Goal: Find specific fact: Find specific fact

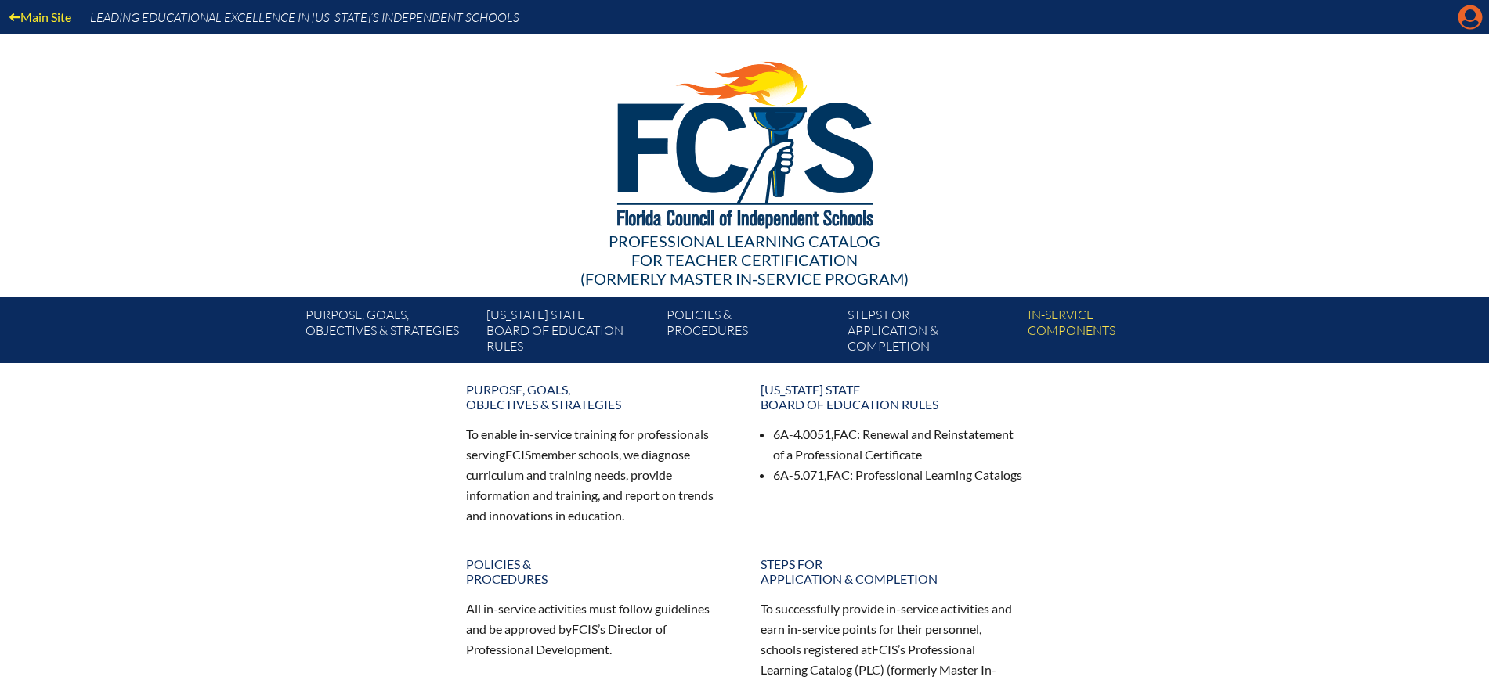
click at [1470, 19] on icon "Manage Account" at bounding box center [1469, 17] width 25 height 25
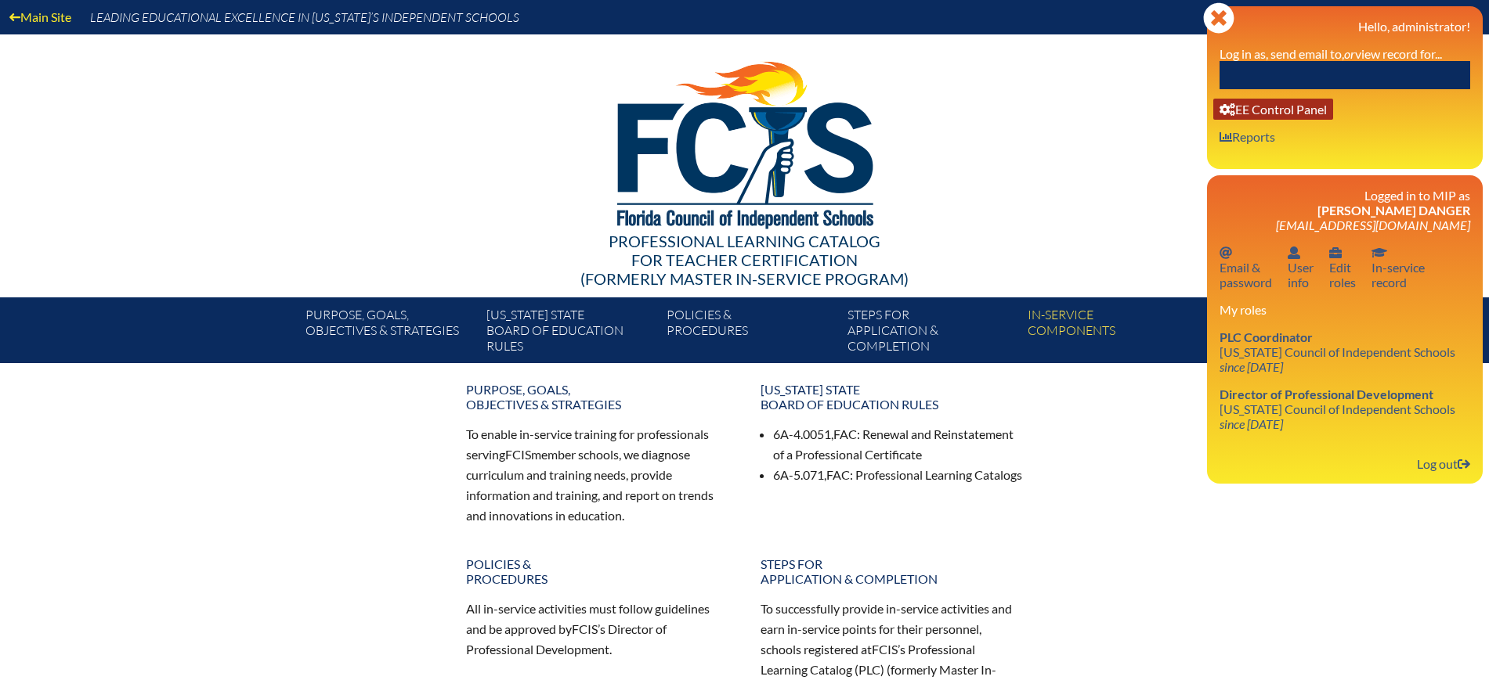
click at [1294, 115] on link "User info EE Control Panel" at bounding box center [1273, 109] width 120 height 21
click at [1248, 109] on link "User info EE Control Panel" at bounding box center [1273, 109] width 120 height 21
click at [1386, 67] on input "text" at bounding box center [1344, 75] width 251 height 28
paste input "Stephanie Sifrit"
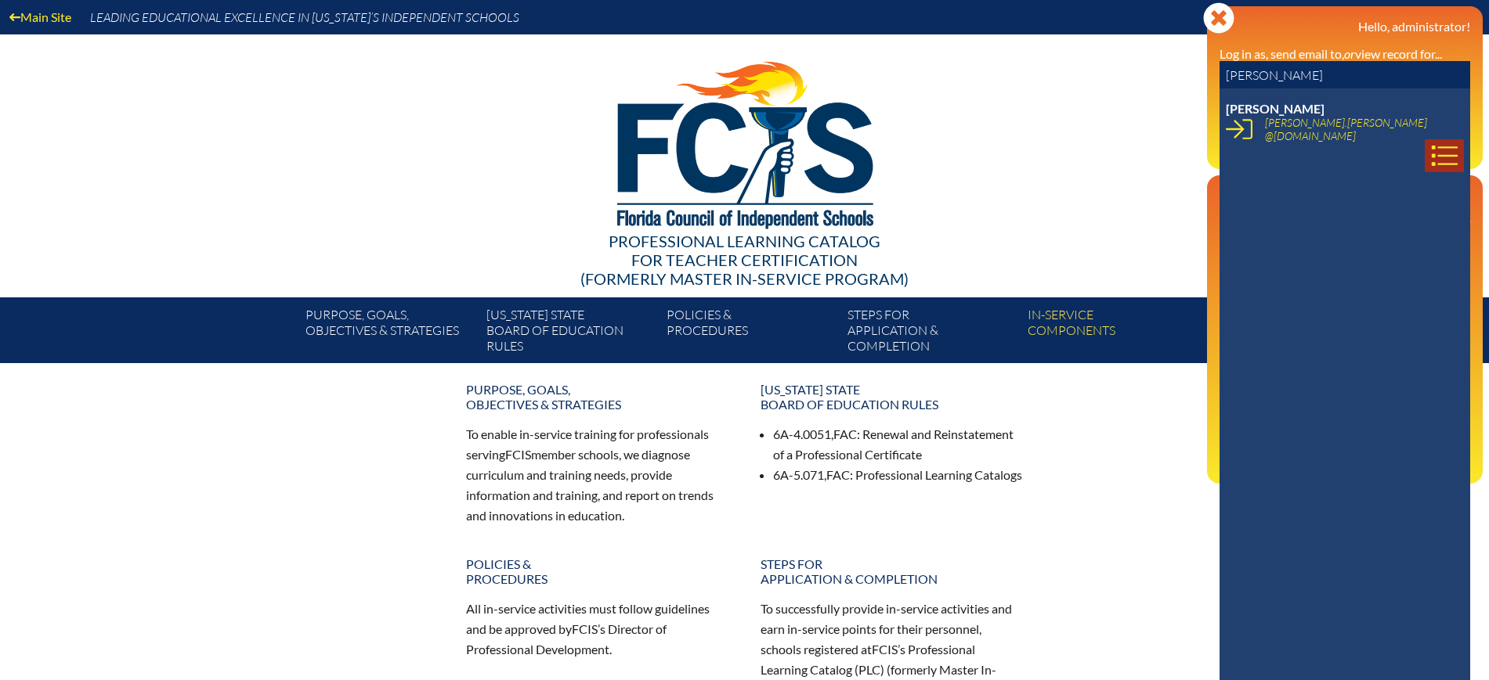
type input "Stephanie Sifrit"
drag, startPoint x: 1428, startPoint y: 122, endPoint x: 1413, endPoint y: 129, distance: 16.5
click at [1431, 143] on icon at bounding box center [1444, 156] width 27 height 27
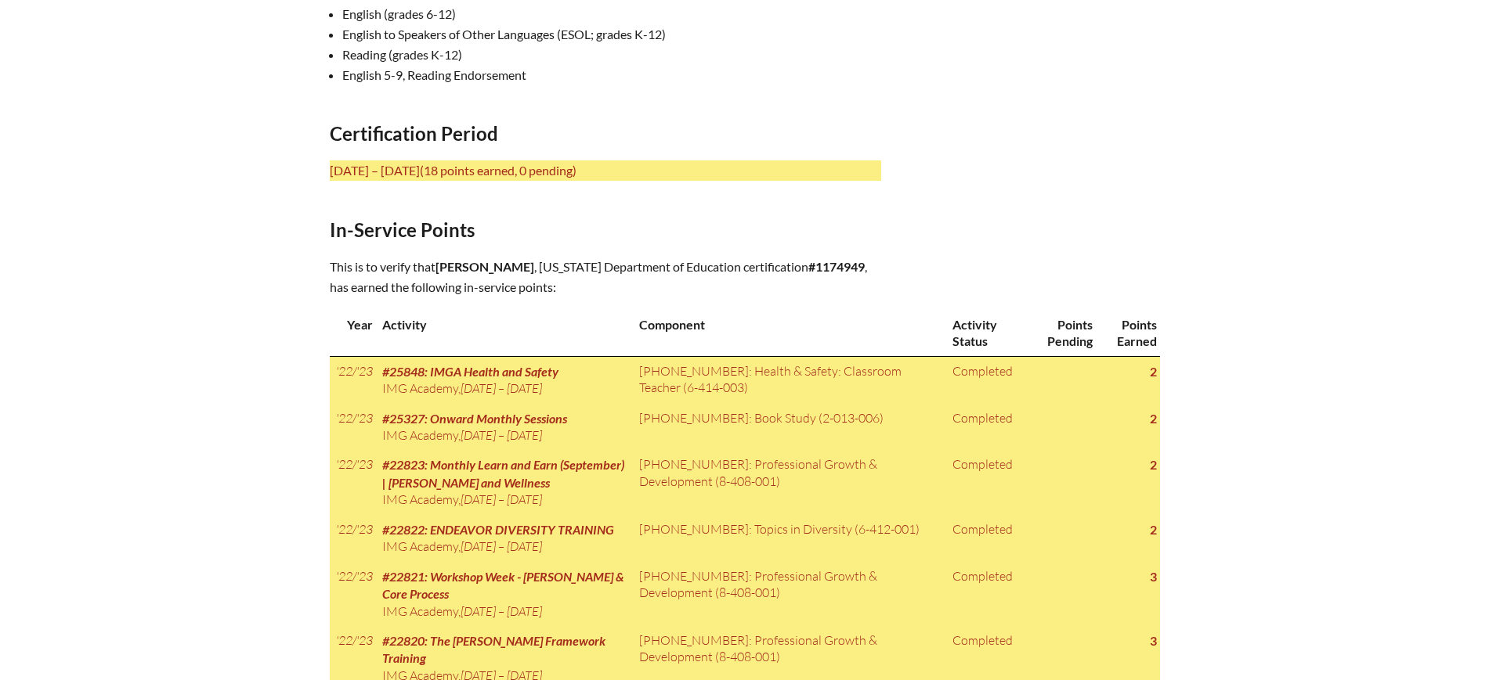
scroll to position [685, 0]
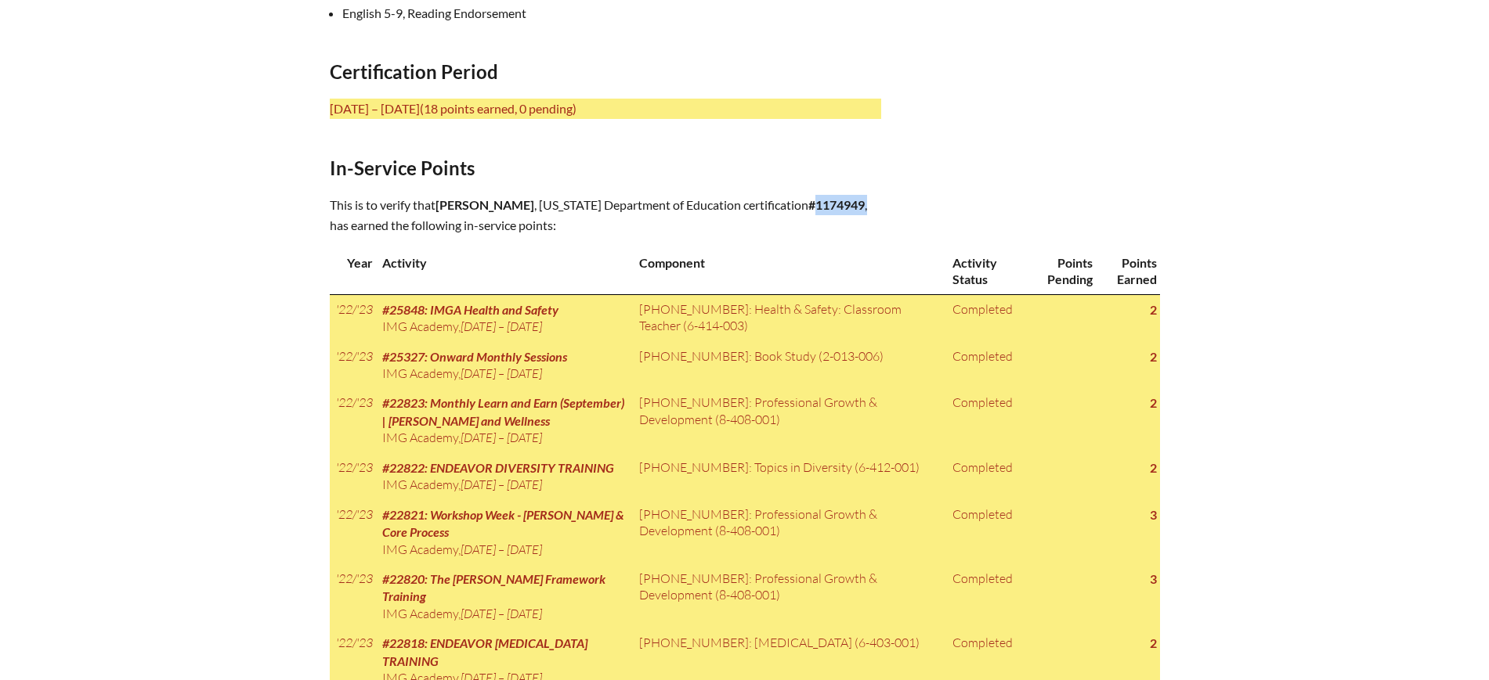
drag, startPoint x: 864, startPoint y: 203, endPoint x: 813, endPoint y: 209, distance: 51.3
click at [813, 209] on p "This is to verify that Stephanie Sifrit , Florida Department of Education certi…" at bounding box center [605, 215] width 551 height 41
copy p "1174949 ,"
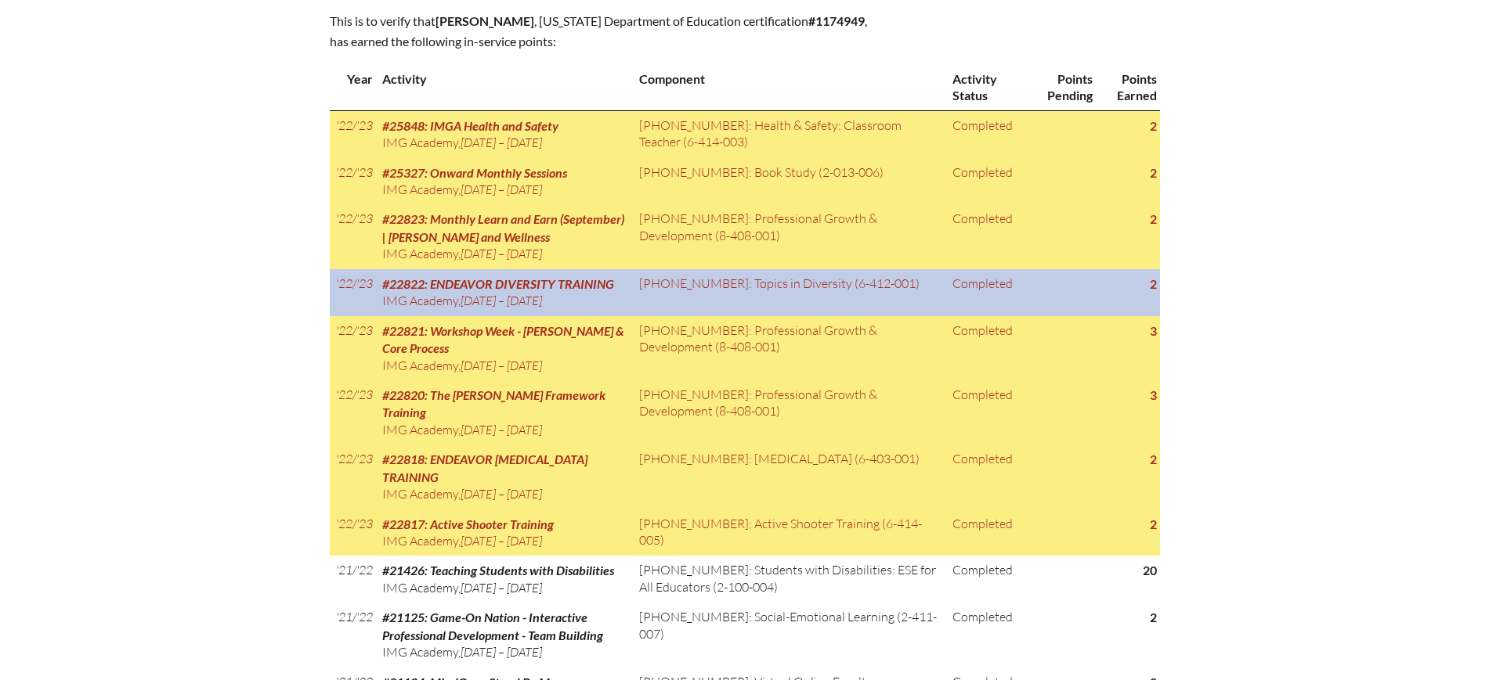
scroll to position [881, 0]
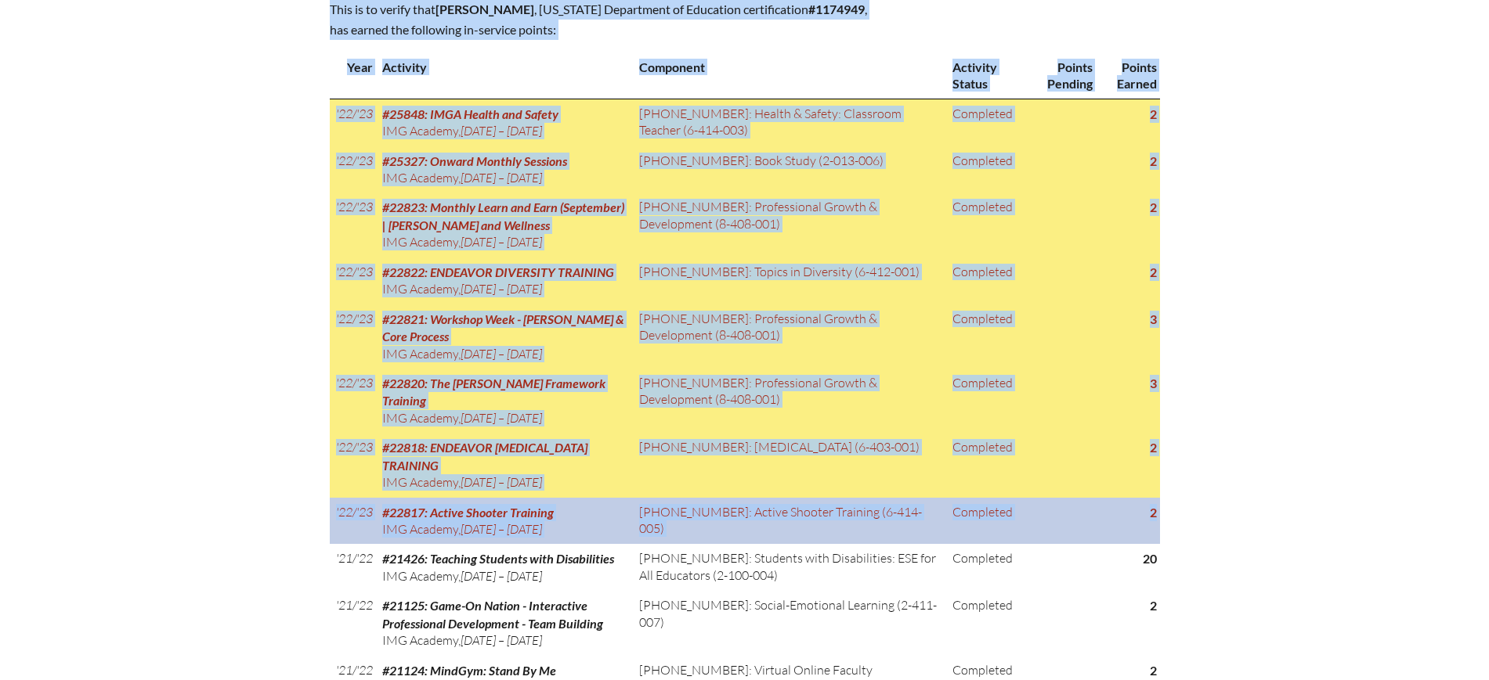
drag, startPoint x: 325, startPoint y: 96, endPoint x: 1157, endPoint y: 503, distance: 926.3
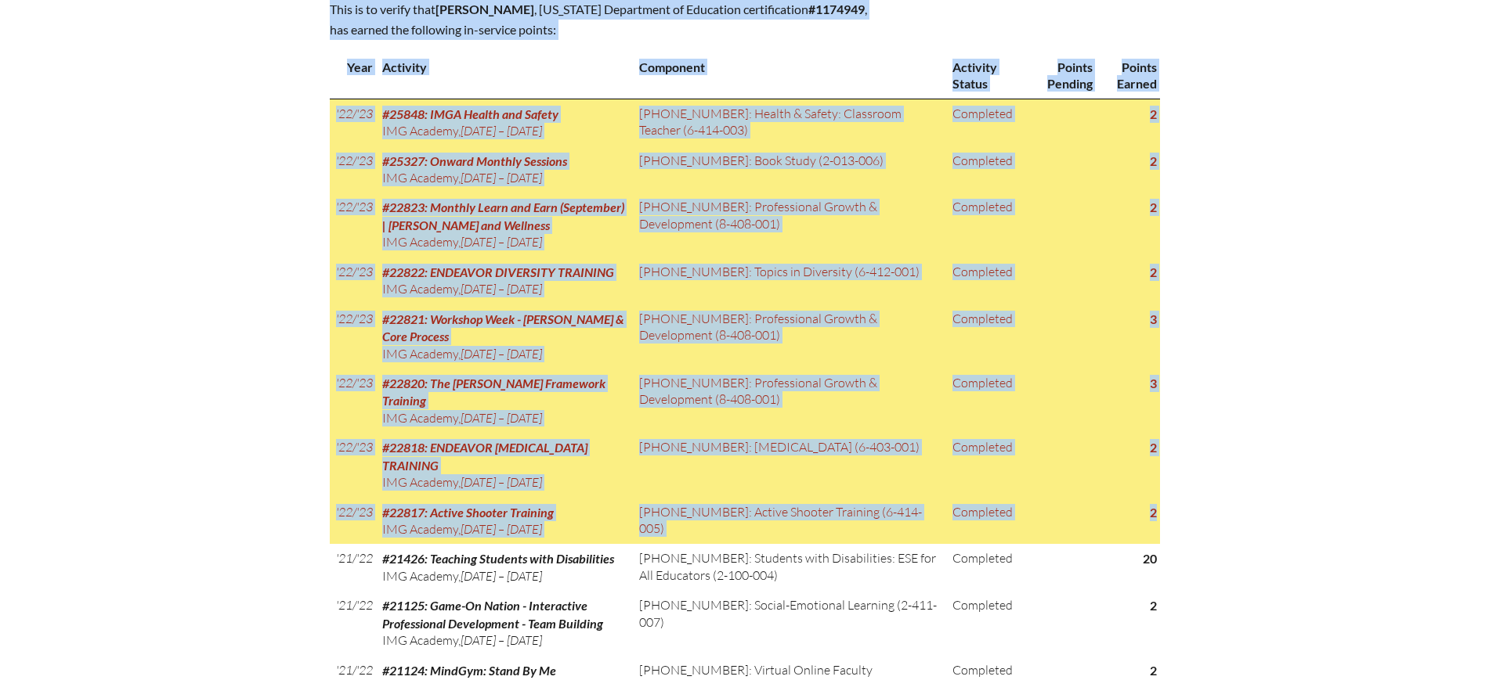
copy div "July 1, 2022 – June 30, 2027 (18 points earned, 0 pending) In-Service Points Th…"
